Goal: Task Accomplishment & Management: Manage account settings

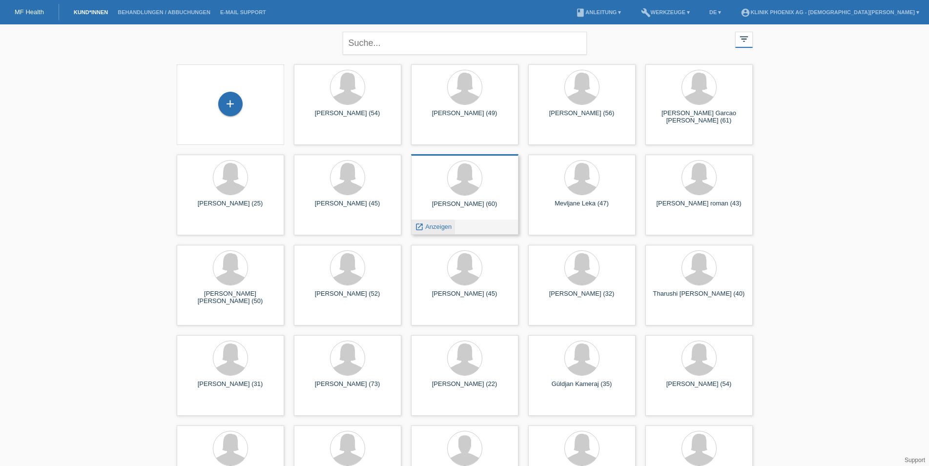
click at [436, 227] on span "Anzeigen" at bounding box center [438, 226] width 26 height 7
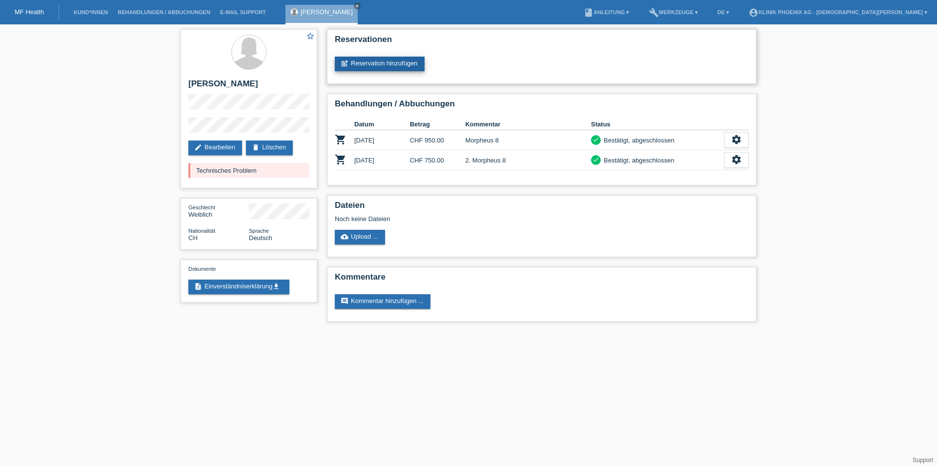
click at [363, 60] on link "post_add Reservation hinzufügen" at bounding box center [380, 64] width 90 height 15
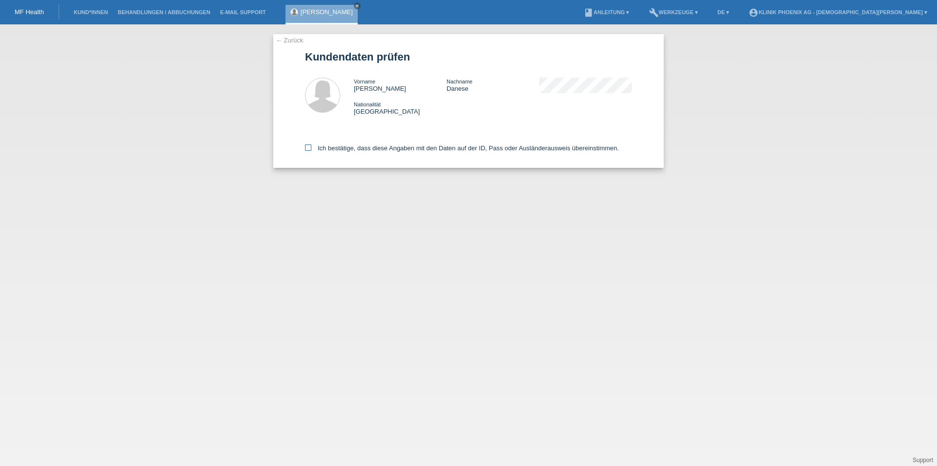
click at [312, 152] on label "Ich bestätige, dass diese Angaben mit den Daten auf der ID, Pass oder Ausländer…" at bounding box center [462, 147] width 314 height 7
click at [311, 151] on input "Ich bestätige, dass diese Angaben mit den Daten auf der ID, Pass oder Ausländer…" at bounding box center [308, 147] width 6 height 6
checkbox input "true"
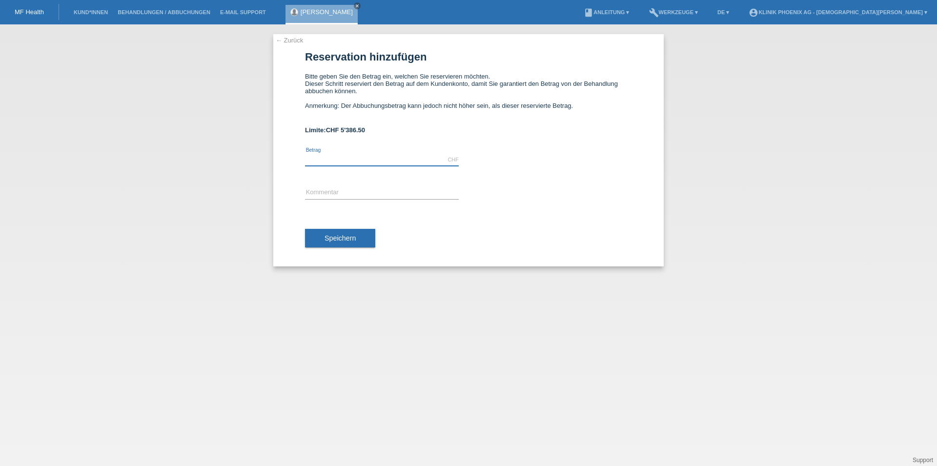
click at [408, 164] on input "text" at bounding box center [382, 160] width 154 height 12
type input "750.00"
click at [406, 196] on input "text" at bounding box center [382, 193] width 154 height 12
type input "Morpheus 8"
click at [339, 237] on button "Speichern" at bounding box center [340, 238] width 70 height 19
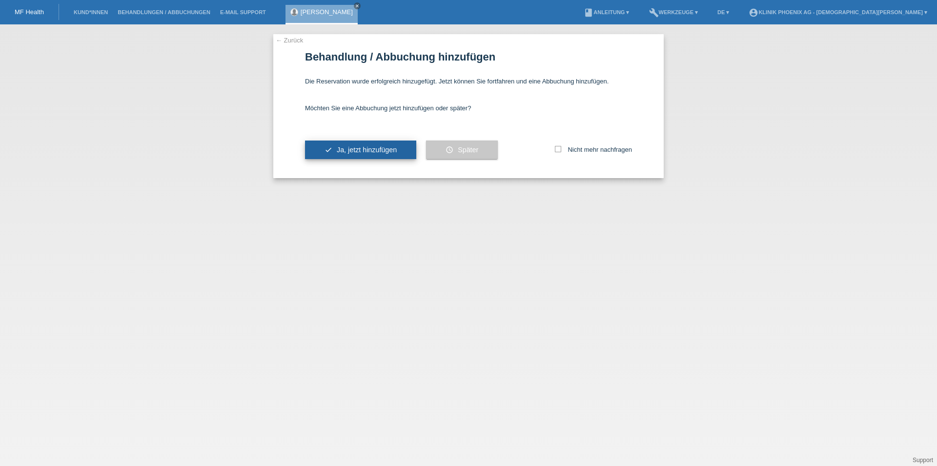
click at [389, 156] on button "check Ja, jetzt hinzufügen" at bounding box center [360, 150] width 111 height 19
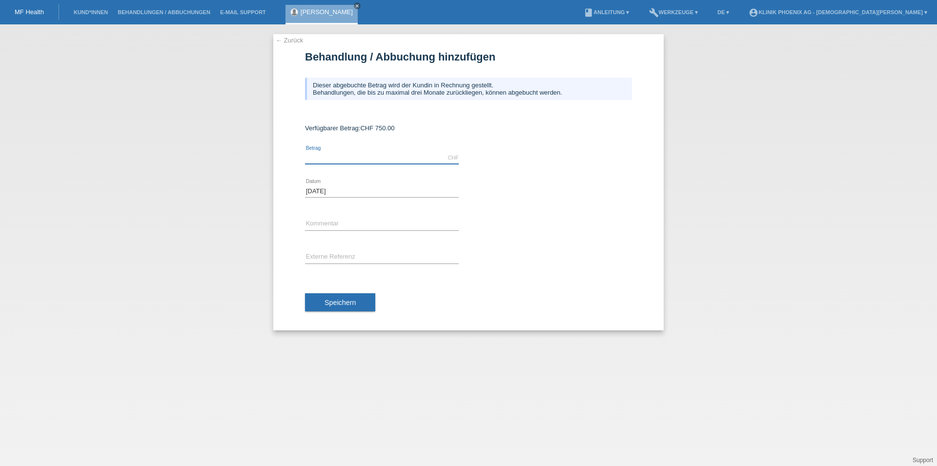
click at [379, 163] on input "text" at bounding box center [382, 158] width 154 height 12
type input "750.00"
click at [372, 230] on input "text" at bounding box center [382, 224] width 154 height 12
type input "3. Morpheus 8"
click at [345, 301] on span "Speichern" at bounding box center [340, 303] width 31 height 8
